Goal: Browse casually

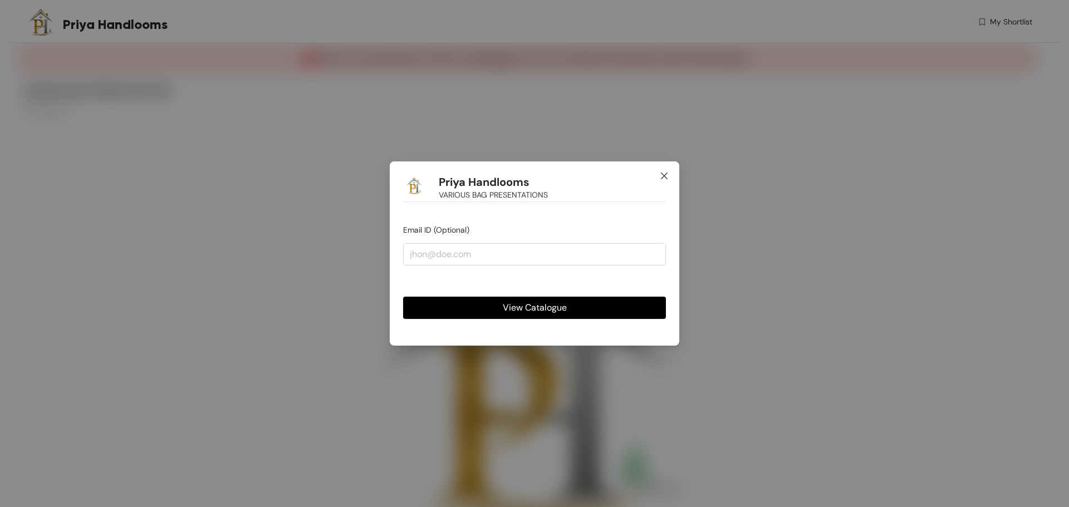
click at [666, 175] on icon "close" at bounding box center [664, 175] width 9 height 9
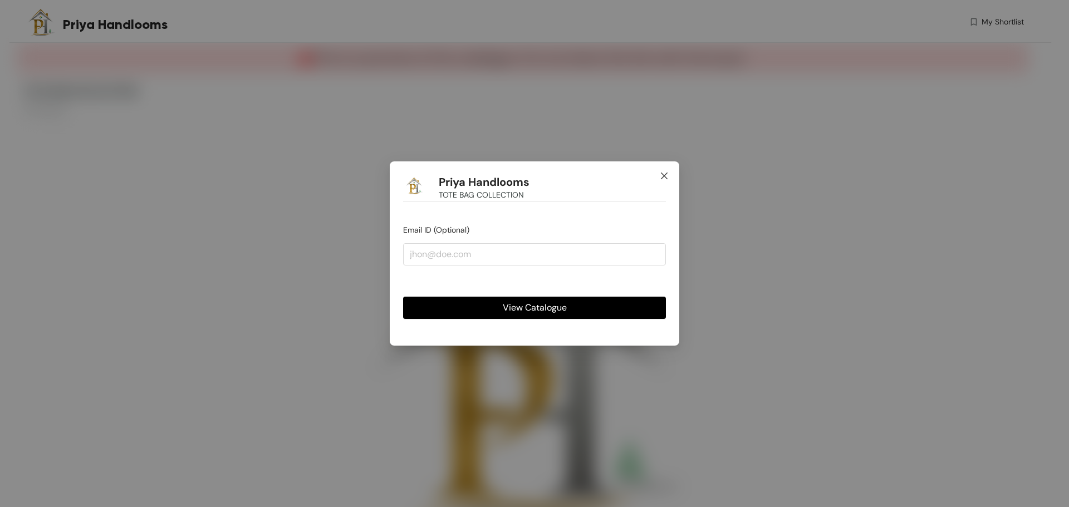
click at [664, 173] on icon "close" at bounding box center [664, 175] width 9 height 9
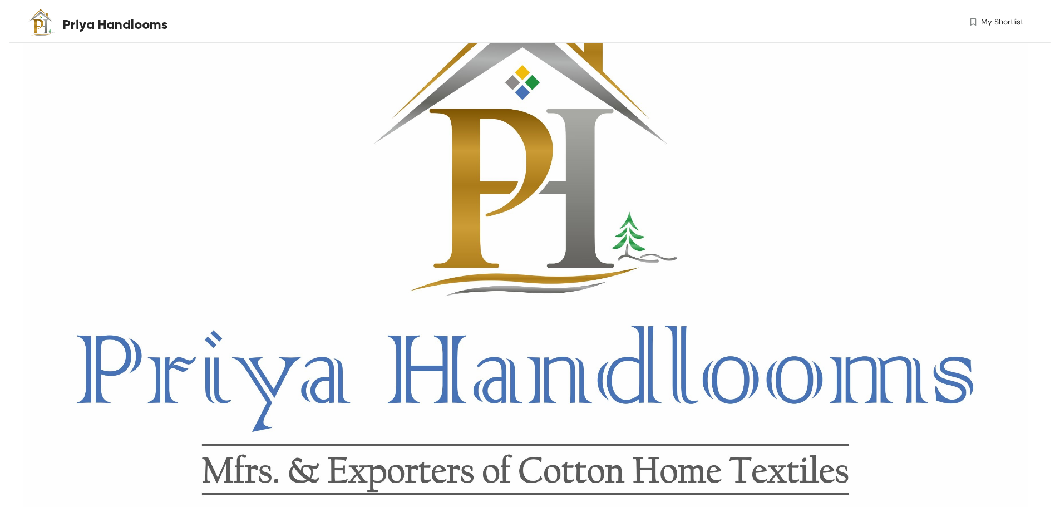
scroll to position [32, 0]
